Goal: Check status: Check status

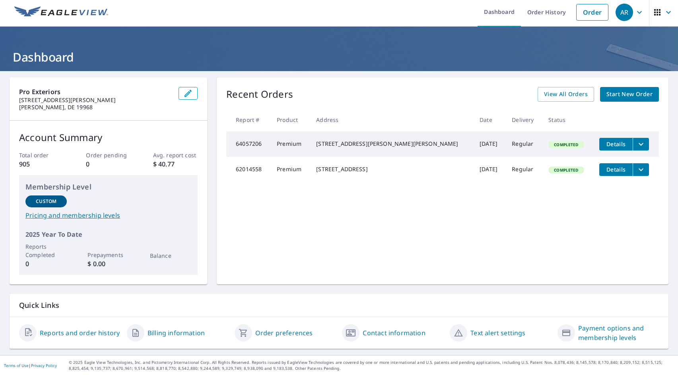
scroll to position [3, 0]
click at [90, 332] on link "Reports and order history" at bounding box center [80, 333] width 80 height 10
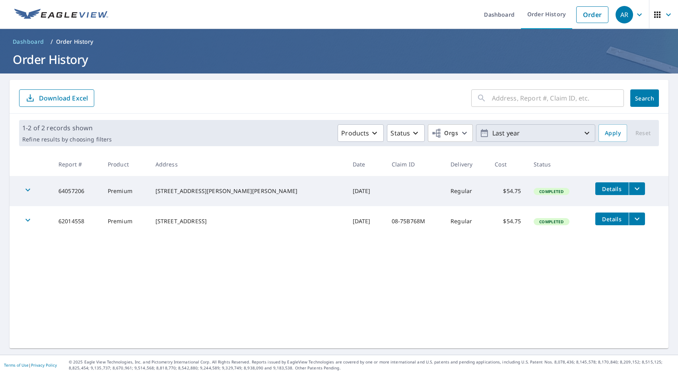
click at [542, 131] on p "Last year" at bounding box center [535, 133] width 93 height 14
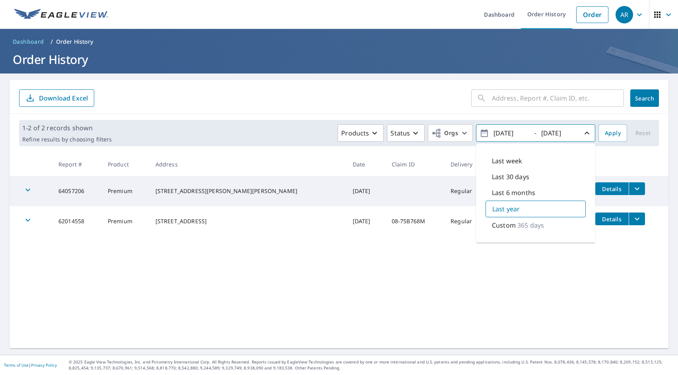
click at [537, 147] on div "Last week Last 30 days Last 6 months Last year Custom 365 days" at bounding box center [535, 193] width 119 height 99
click at [532, 136] on span "[DATE] - [DATE]" at bounding box center [536, 133] width 112 height 14
click at [539, 96] on input "text" at bounding box center [558, 98] width 132 height 22
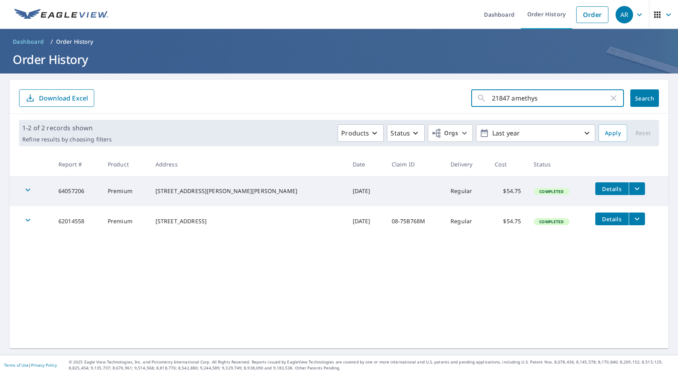
type input "21847 amethyst"
click button "Search" at bounding box center [644, 97] width 29 height 17
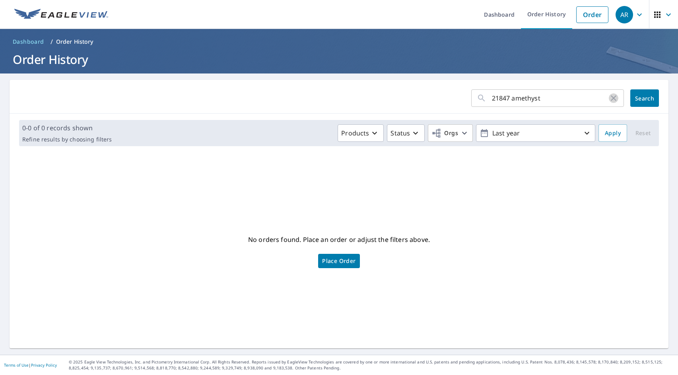
click at [611, 99] on icon "button" at bounding box center [614, 98] width 6 height 6
